Goal: Task Accomplishment & Management: Manage account settings

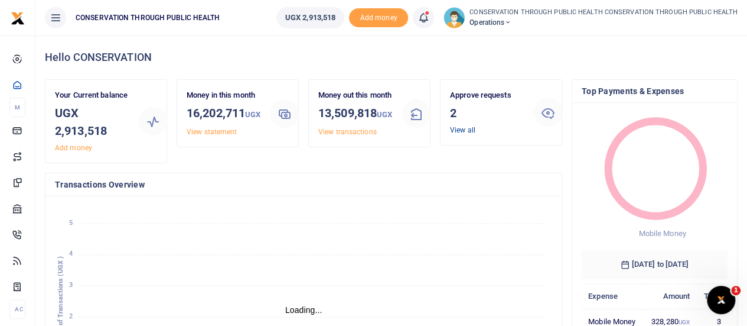
click at [463, 129] on link "View all" at bounding box center [462, 130] width 25 height 8
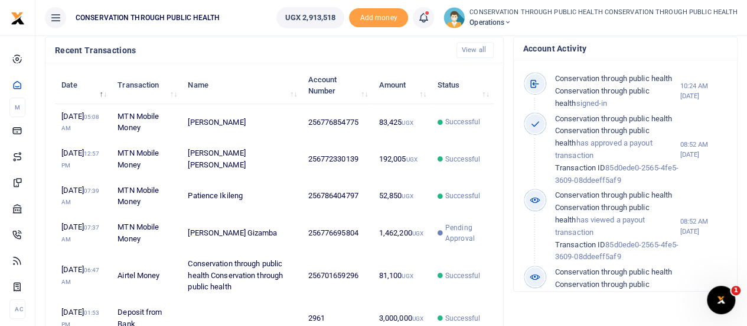
scroll to position [473, 0]
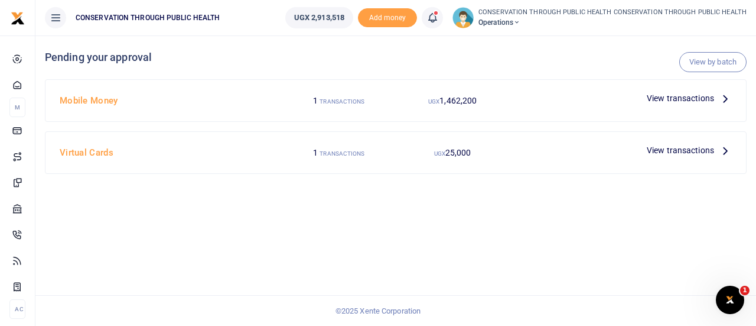
click at [722, 99] on icon at bounding box center [725, 98] width 13 height 13
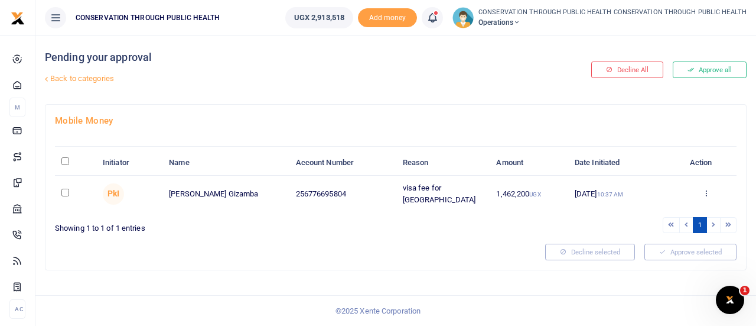
click at [66, 193] on input "checkbox" at bounding box center [65, 192] width 8 height 8
checkbox input "true"
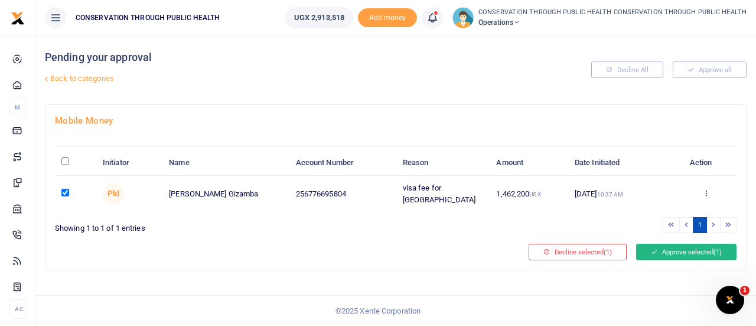
click at [668, 243] on button "Approve selected (1)" at bounding box center [686, 251] width 100 height 17
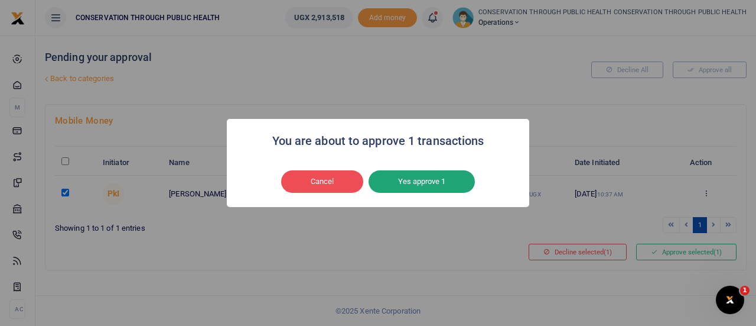
click at [429, 187] on button "Yes approve 1" at bounding box center [422, 181] width 106 height 22
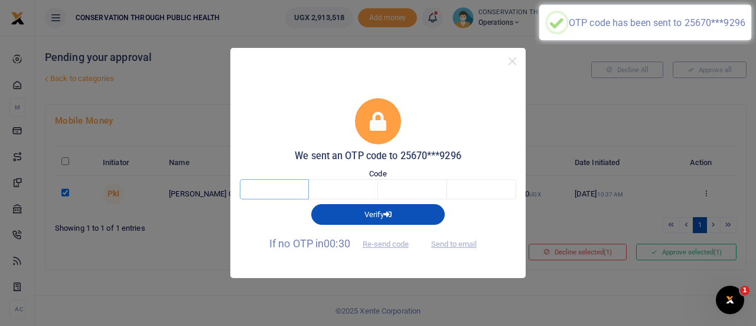
click at [292, 193] on input "text" at bounding box center [274, 189] width 69 height 20
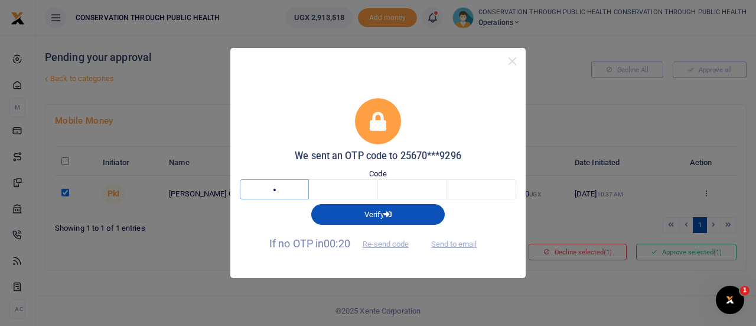
type input "4"
type input "8"
type input "3"
type input "7"
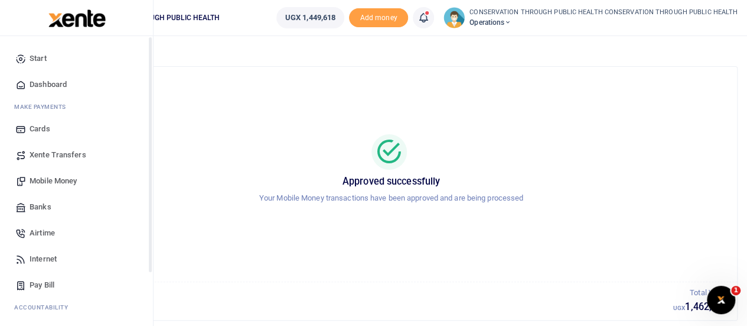
click at [39, 83] on span "Dashboard" at bounding box center [48, 85] width 37 height 12
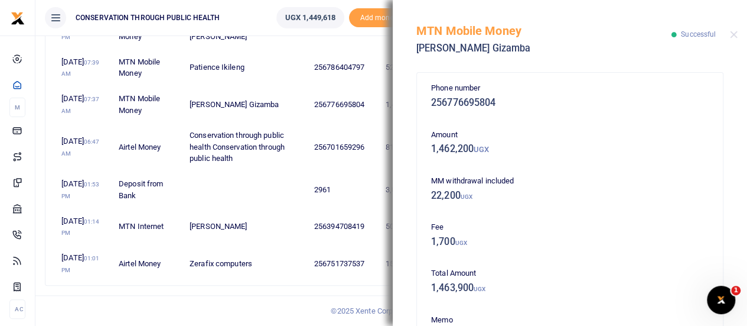
scroll to position [118, 0]
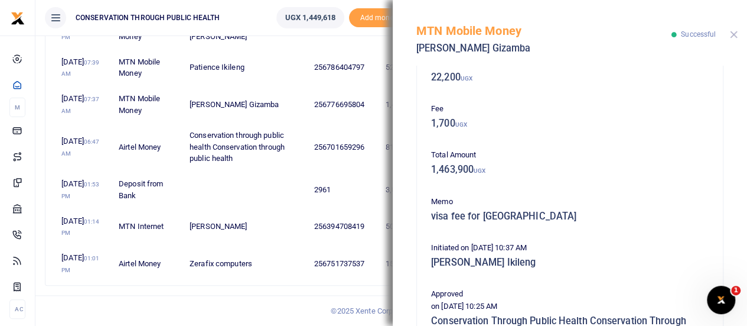
click at [733, 35] on button "Close" at bounding box center [734, 35] width 8 height 8
